Goal: Ask a question: Seek information or help from site administrators or community

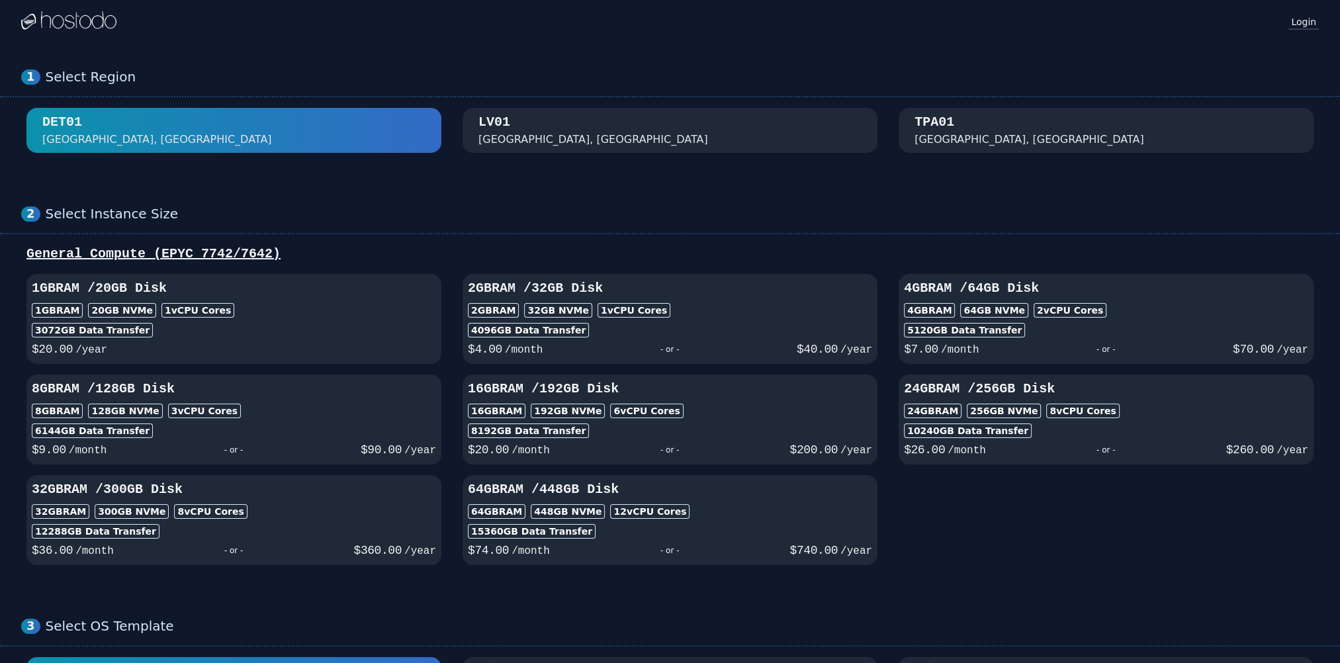
click at [1310, 23] on link "Login" at bounding box center [1303, 21] width 30 height 17
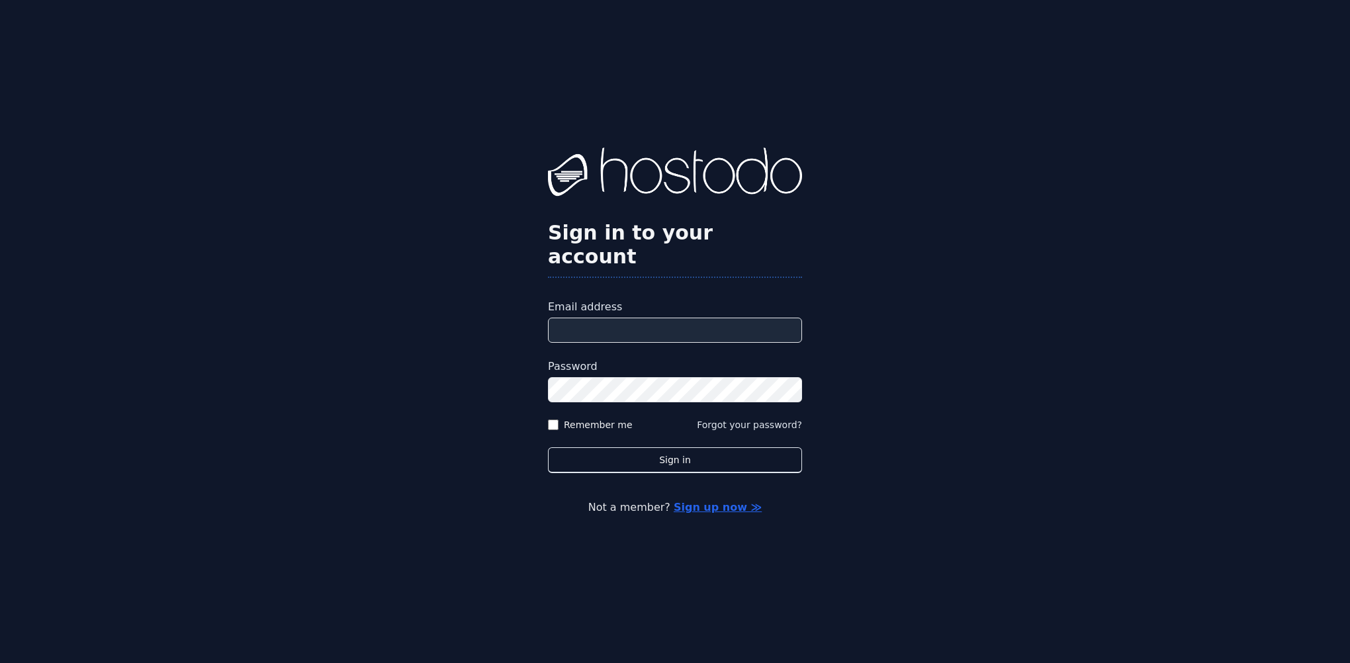
type input "**********"
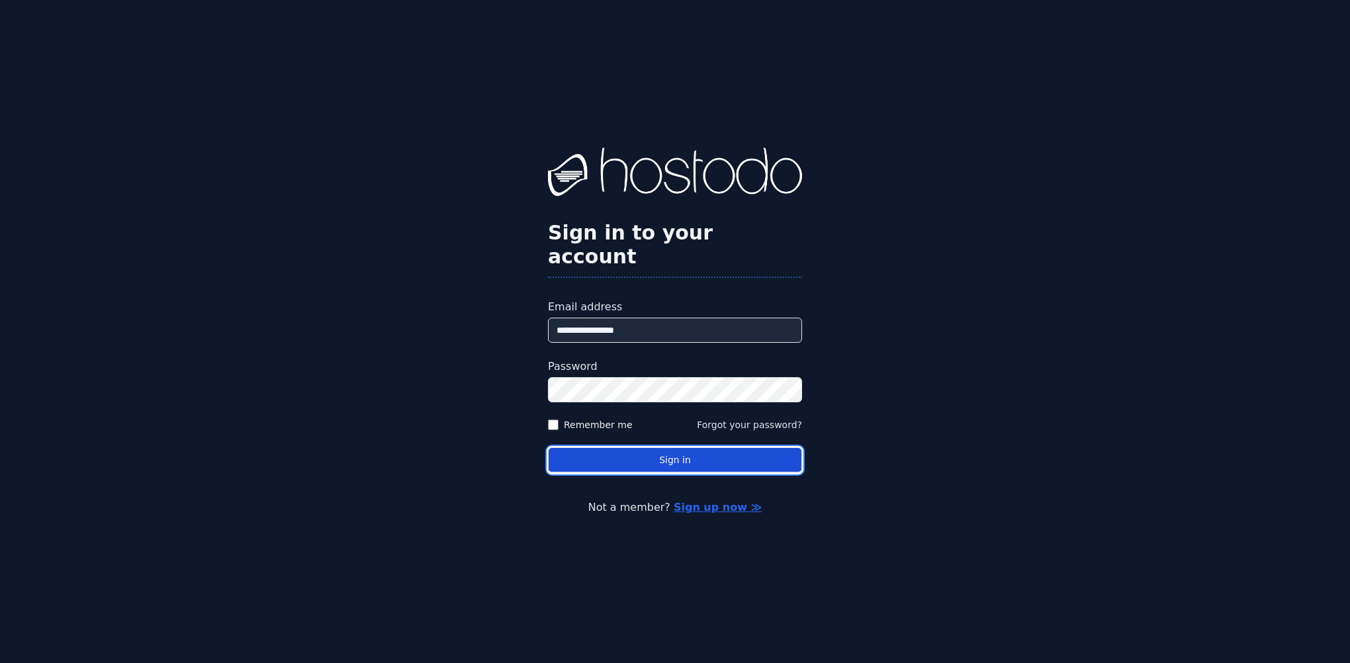
click at [588, 449] on button "Sign in" at bounding box center [675, 460] width 254 height 26
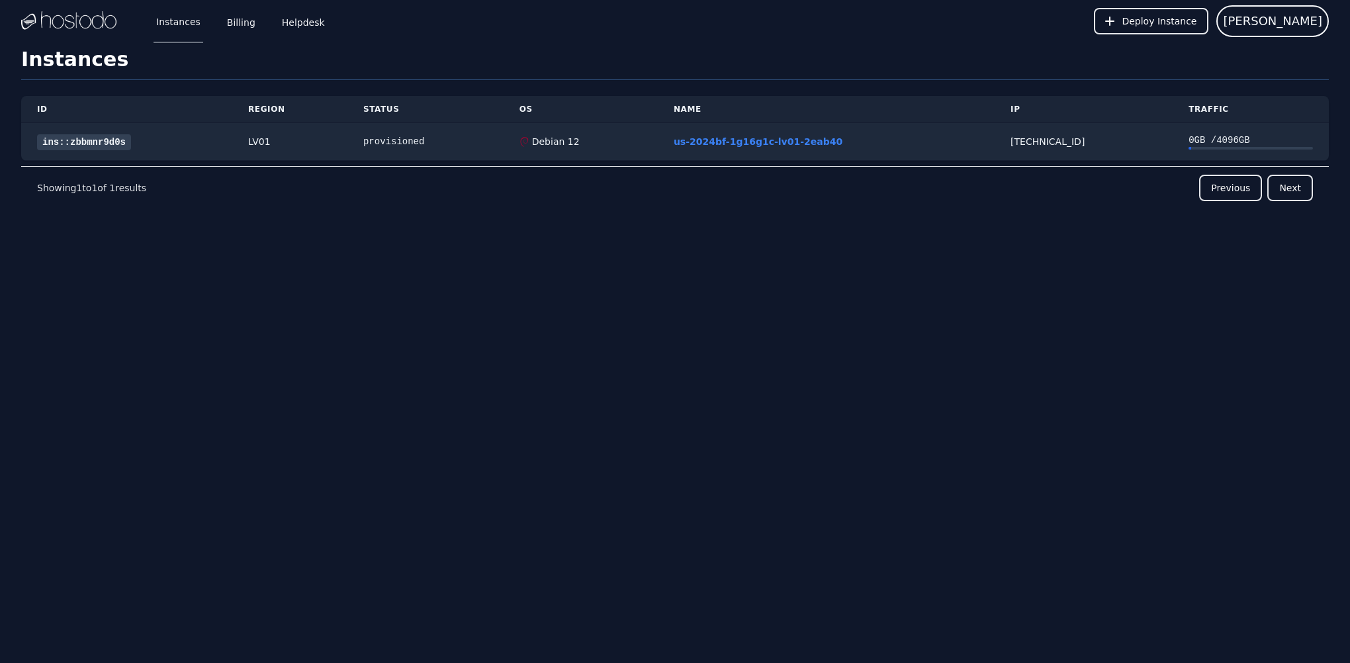
click at [154, 412] on div "Instances Billing Helpdesk Deploy Instance 严庄 Instances SSH Keys Billing Helpde…" at bounding box center [675, 331] width 1350 height 663
click at [300, 26] on link "Helpdesk" at bounding box center [303, 21] width 48 height 44
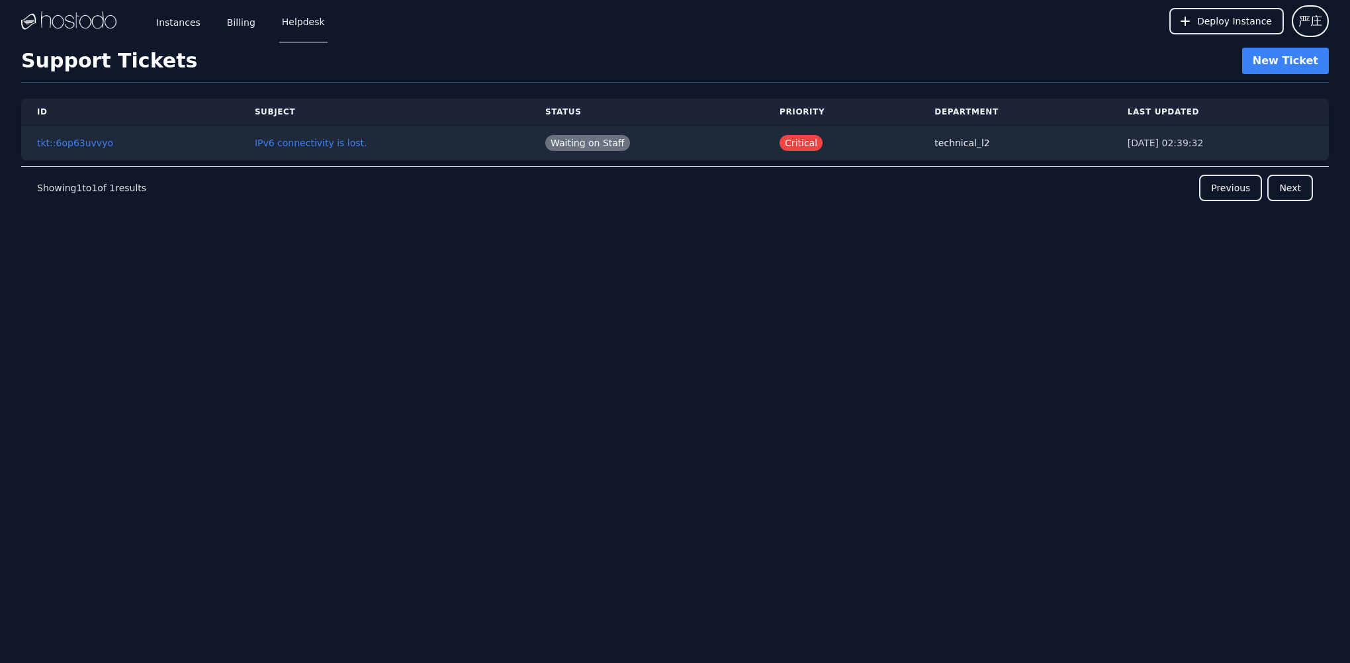
click at [631, 271] on div "ID Subject Status Priority Department Last Updated tkt::6op63uvvyo IPv6 connect…" at bounding box center [675, 178] width 1308 height 190
click at [895, 326] on div "Instances Billing Helpdesk Deploy Instance 严庄 Instances SSH Keys Billing Helpde…" at bounding box center [675, 331] width 1350 height 663
click at [297, 142] on button "IPv6 connectivity is lost." at bounding box center [311, 142] width 113 height 13
